Goal: Transaction & Acquisition: Purchase product/service

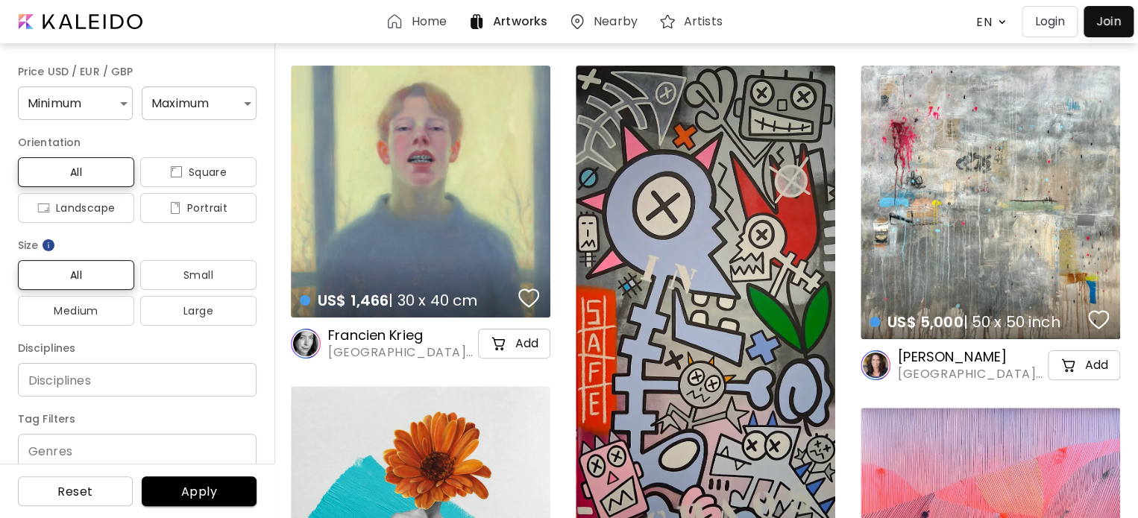
click at [509, 199] on div "US$ 1,466 | 30 x 40 cm details" at bounding box center [421, 192] width 260 height 252
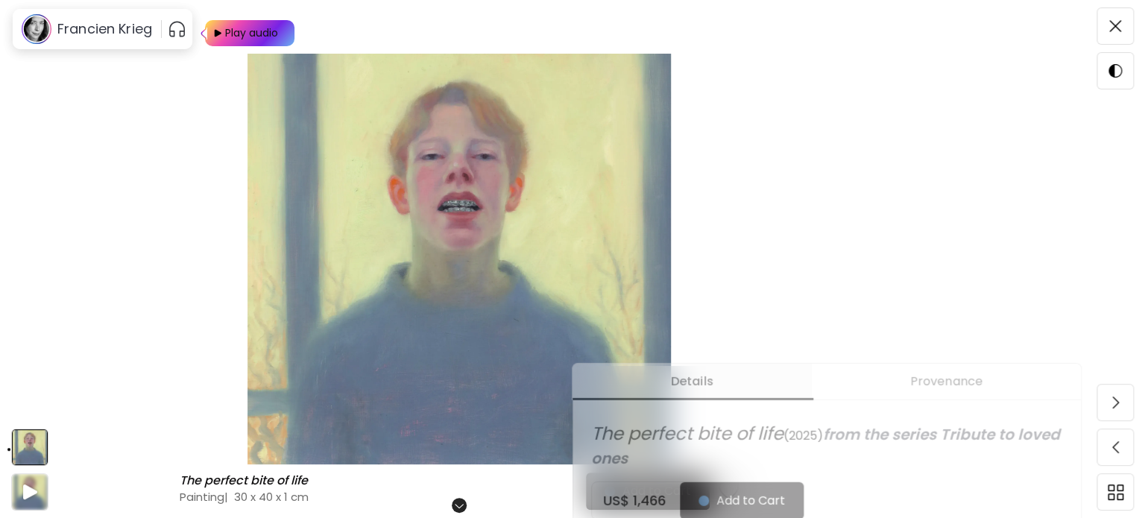
scroll to position [301, 0]
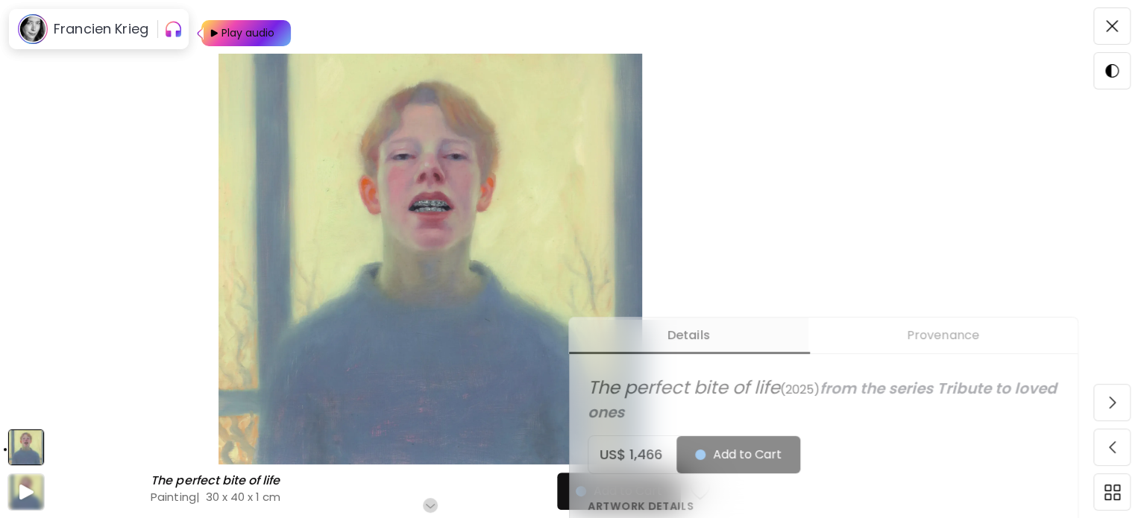
click at [753, 185] on img at bounding box center [431, 259] width 736 height 411
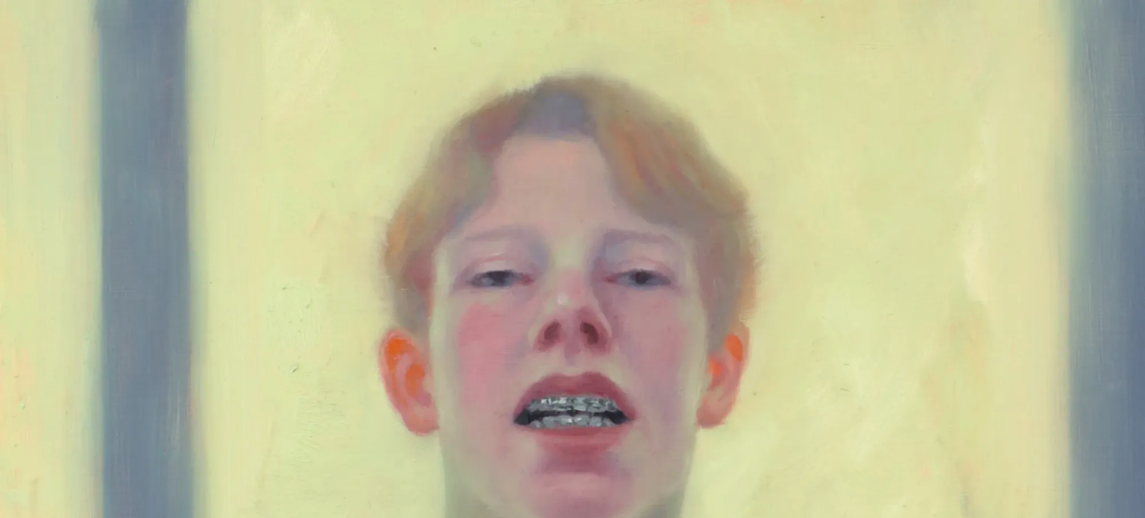
scroll to position [2, 0]
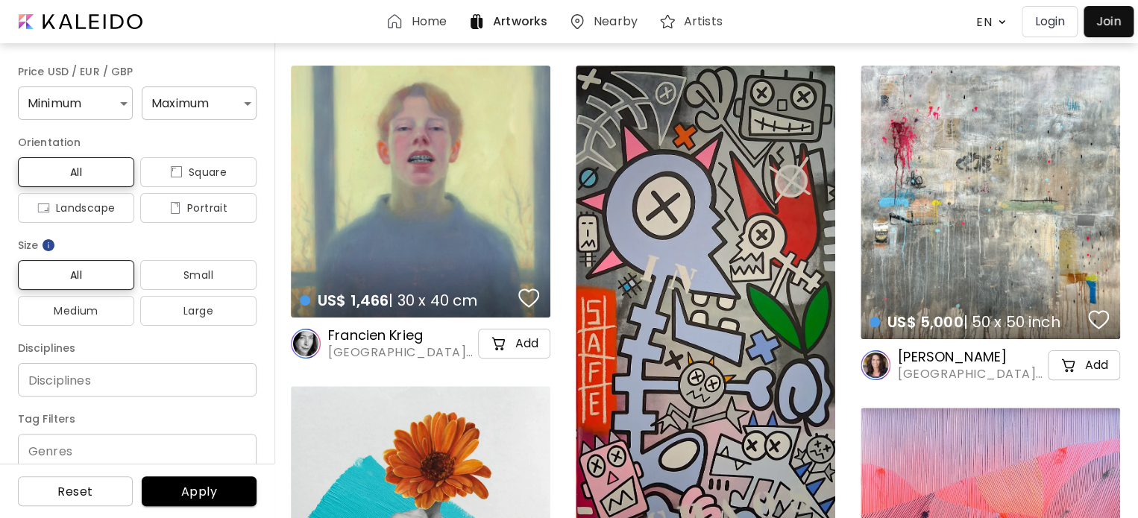
click at [333, 173] on div "US$ 1,466 | 30 x 40 cm details" at bounding box center [421, 192] width 260 height 252
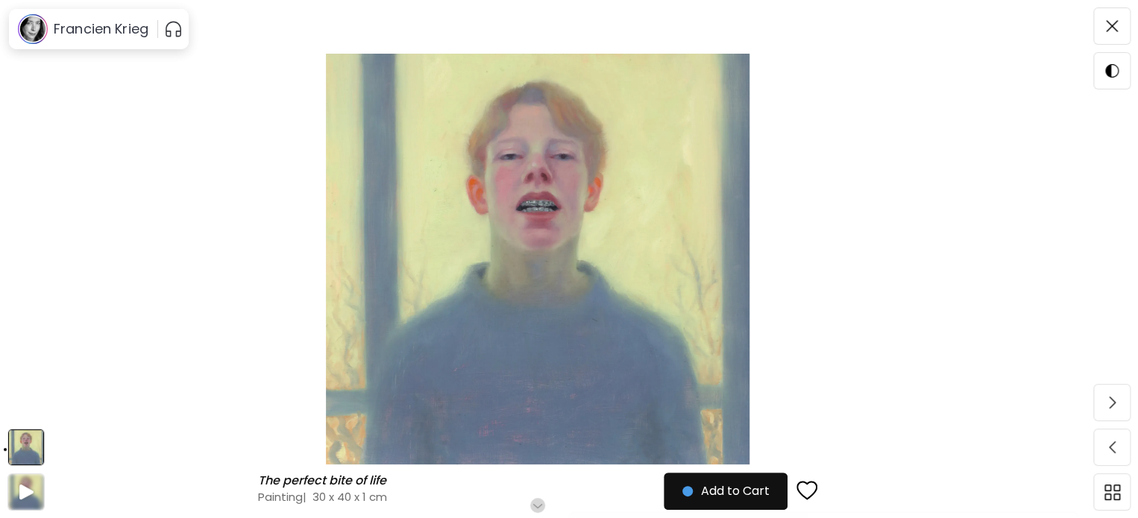
scroll to position [148, 0]
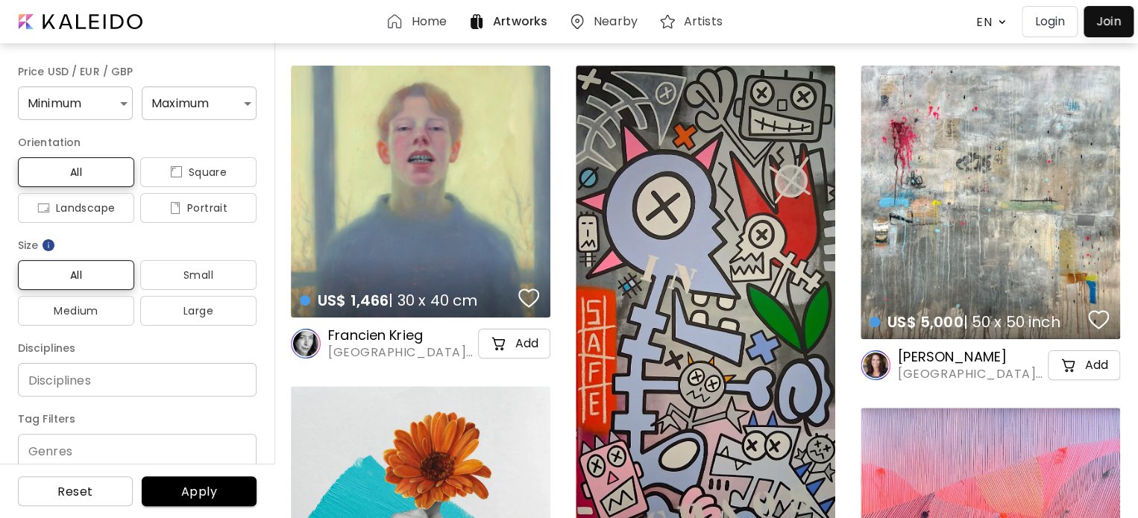
click at [705, 20] on h6 "Artists" at bounding box center [703, 22] width 39 height 12
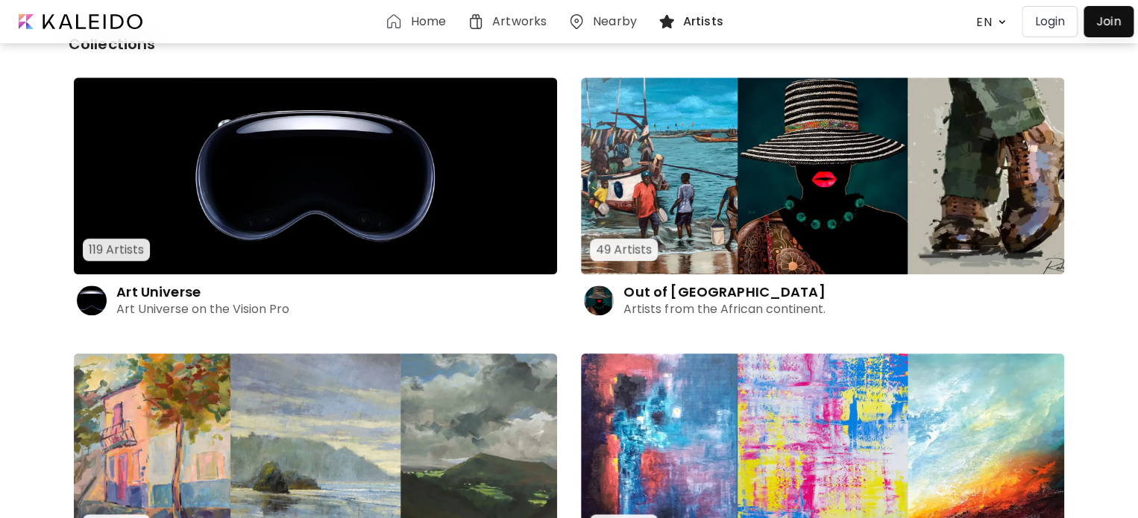
scroll to position [483, 0]
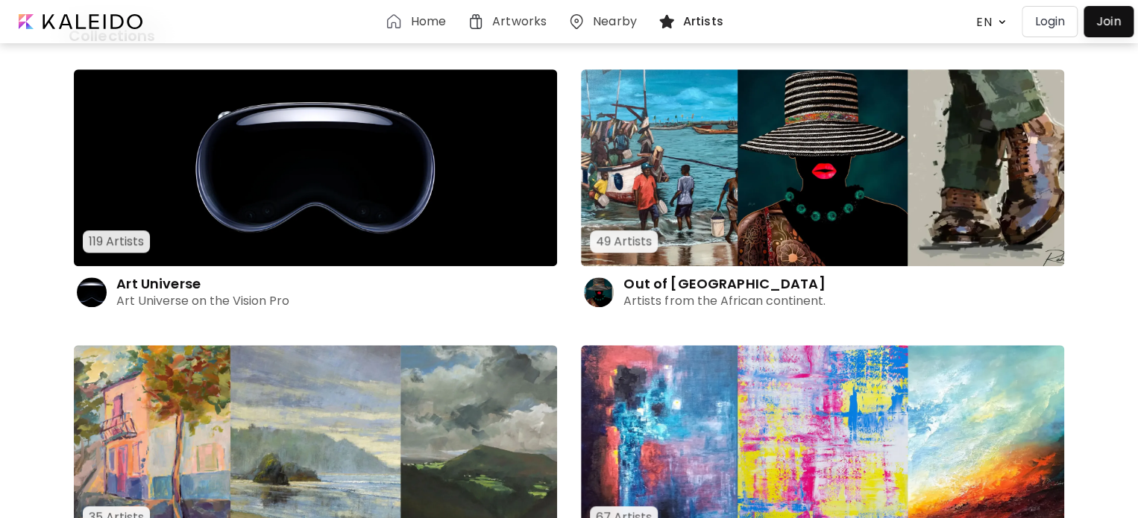
click at [726, 180] on img at bounding box center [822, 167] width 483 height 197
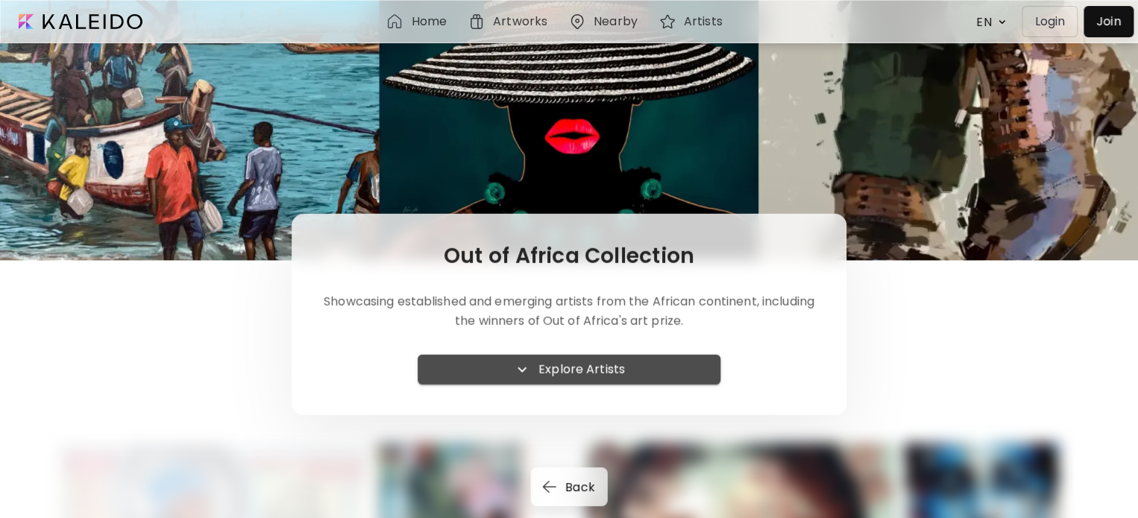
click at [559, 355] on button "Explore Artists" at bounding box center [570, 370] width 304 height 30
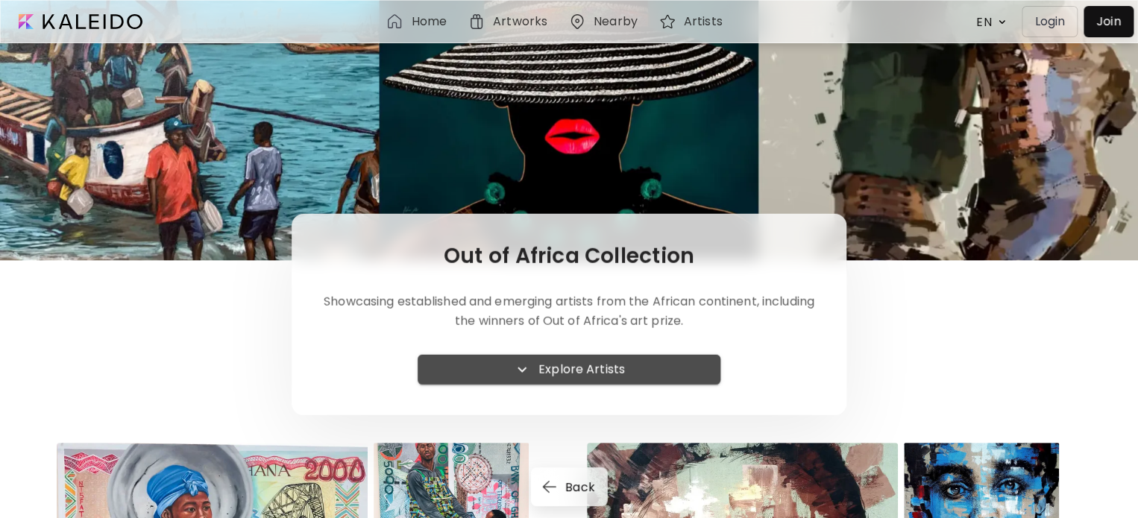
click at [563, 365] on h6 "Explore Artists" at bounding box center [581, 370] width 87 height 18
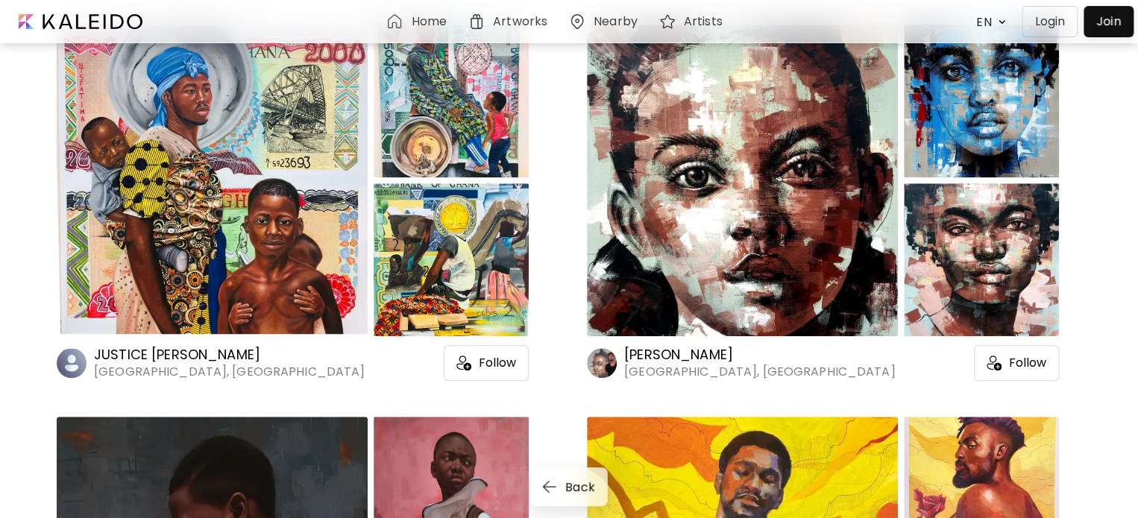
scroll to position [431, 0]
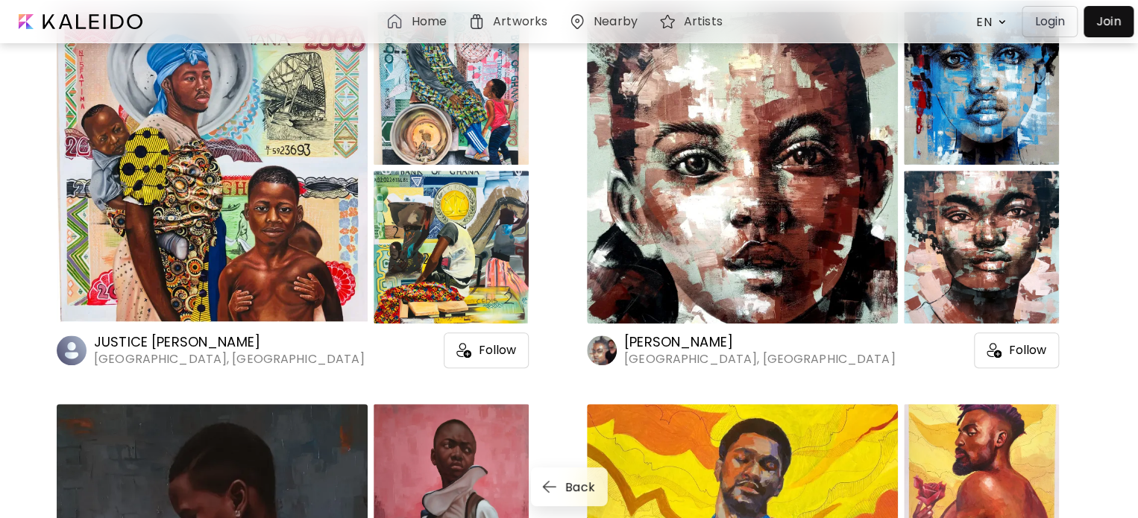
click at [401, 332] on div "JUSTICE [PERSON_NAME], [GEOGRAPHIC_DATA] Follow" at bounding box center [293, 190] width 472 height 356
click at [365, 274] on div at bounding box center [212, 168] width 311 height 312
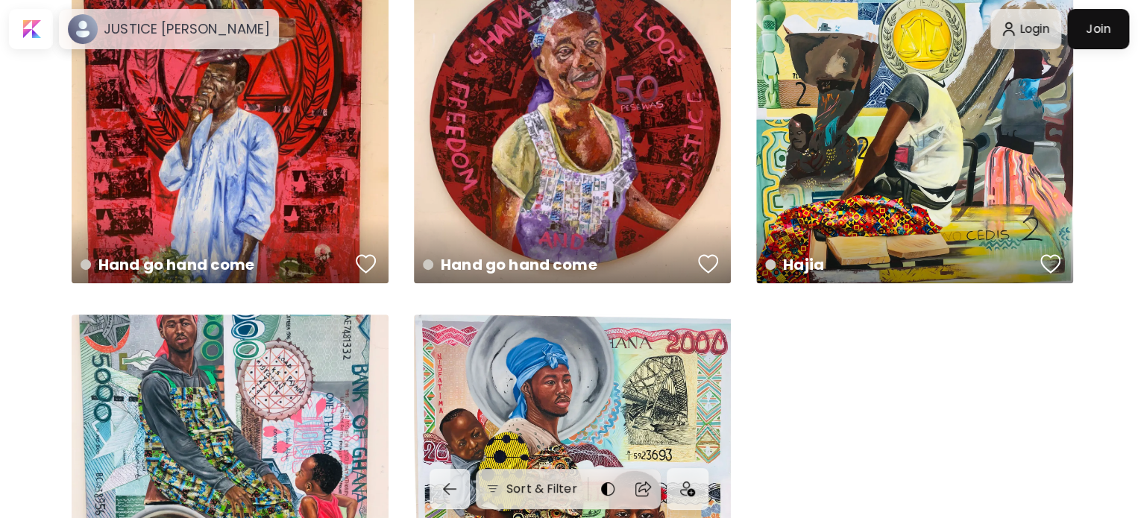
scroll to position [103, 0]
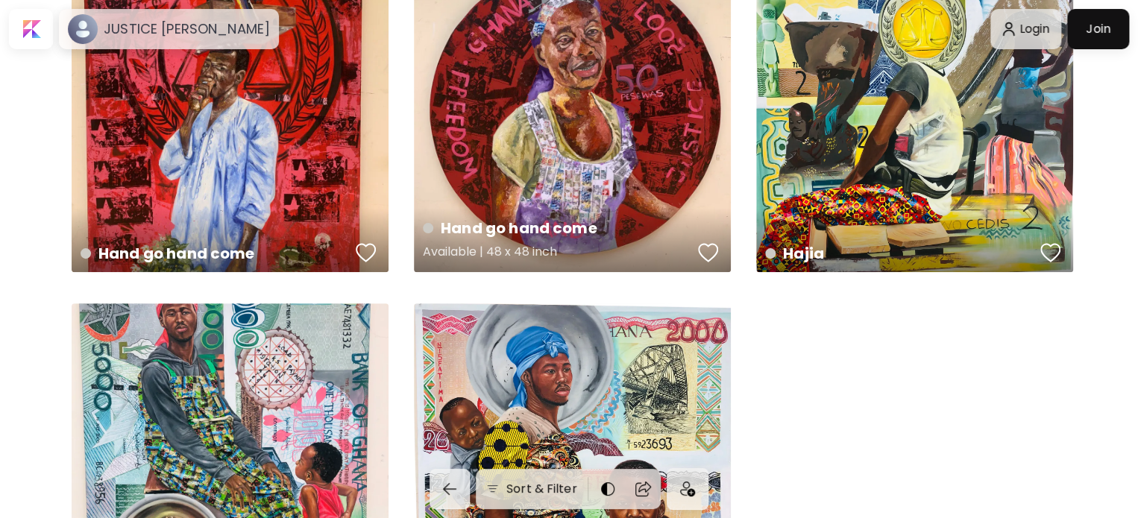
click at [444, 172] on div "Hand go hand come Available | 48 x 48 inch" at bounding box center [572, 113] width 317 height 317
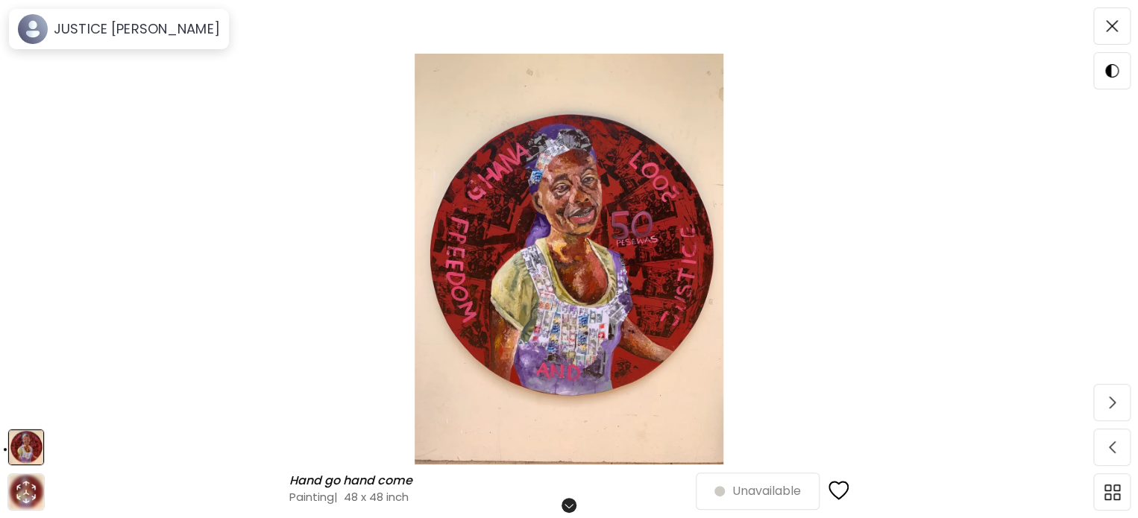
scroll to position [110, 0]
